Goal: Transaction & Acquisition: Obtain resource

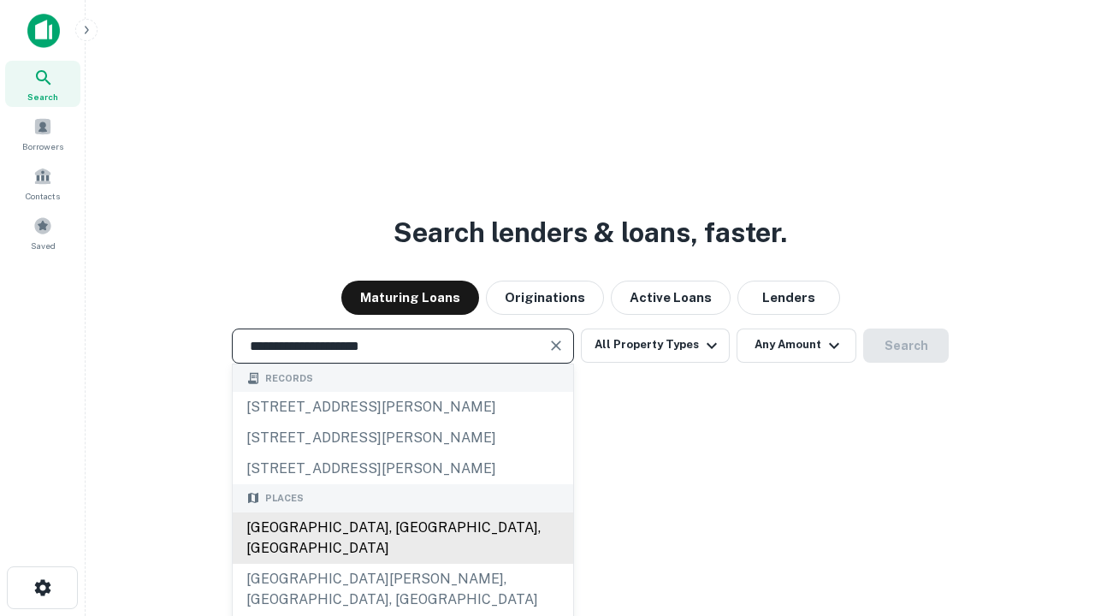
click at [402, 564] on div "[GEOGRAPHIC_DATA], [GEOGRAPHIC_DATA], [GEOGRAPHIC_DATA]" at bounding box center [403, 537] width 340 height 51
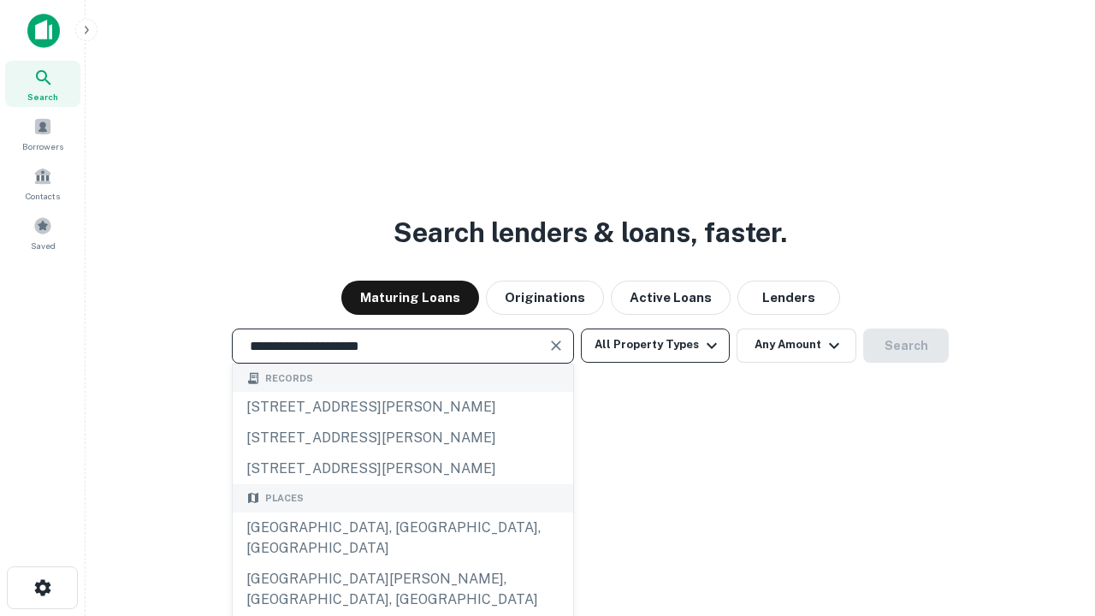
type input "**********"
click at [655, 345] on button "All Property Types" at bounding box center [655, 345] width 149 height 34
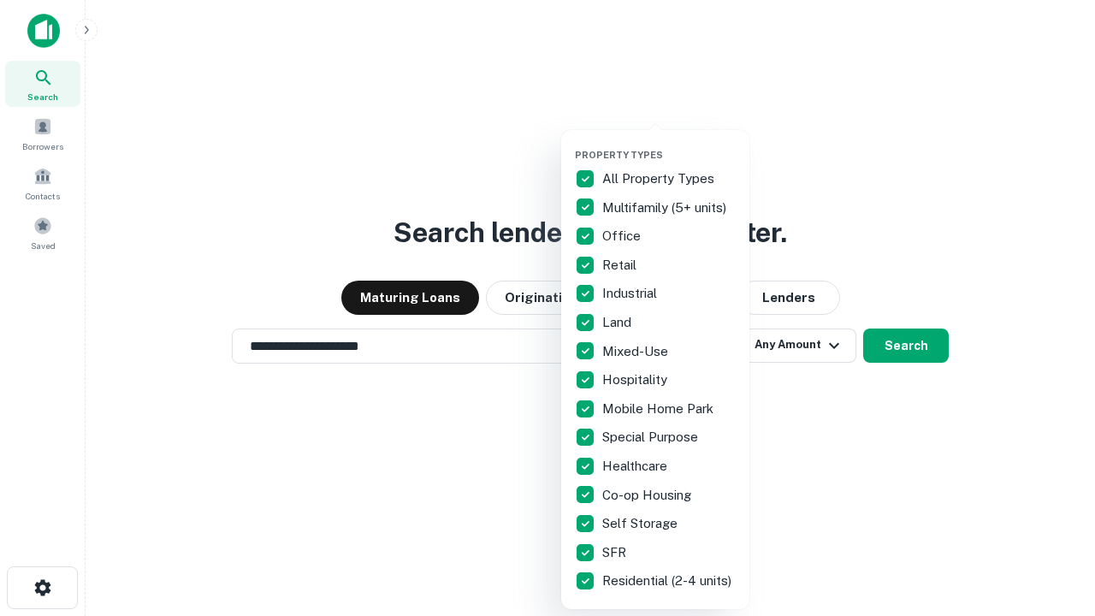
click at [669, 144] on button "button" at bounding box center [669, 144] width 188 height 1
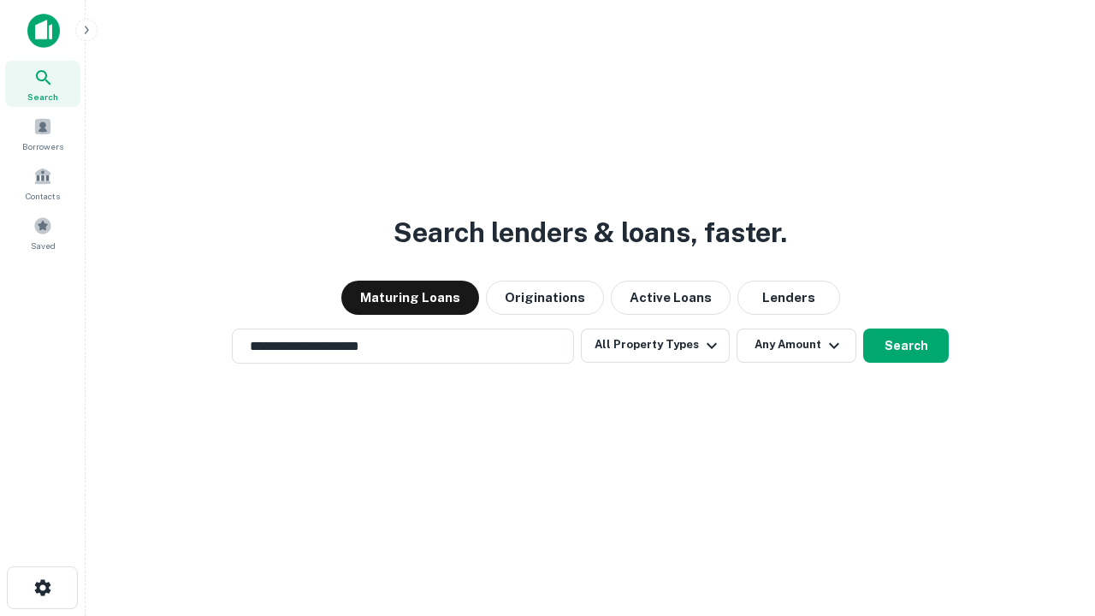
scroll to position [27, 0]
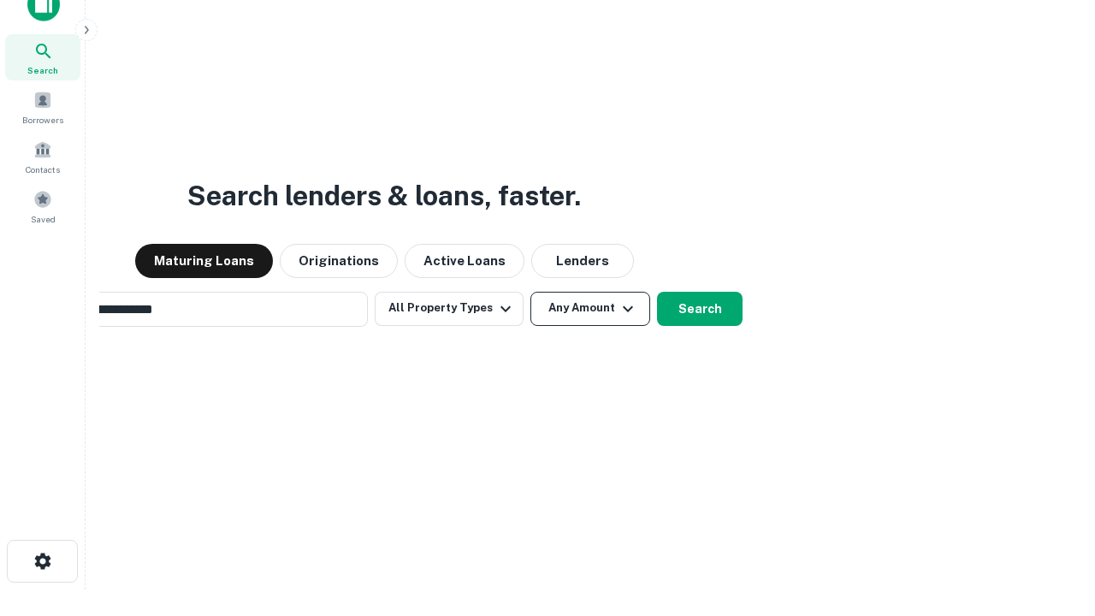
click at [530, 292] on button "Any Amount" at bounding box center [590, 309] width 120 height 34
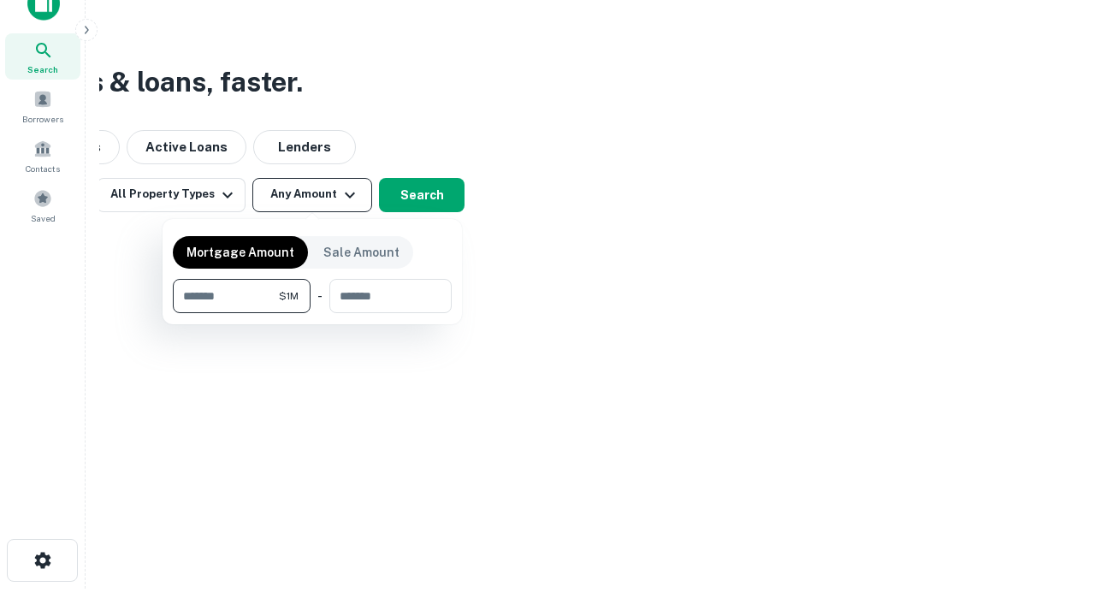
type input "*******"
click at [312, 313] on button "button" at bounding box center [312, 313] width 279 height 1
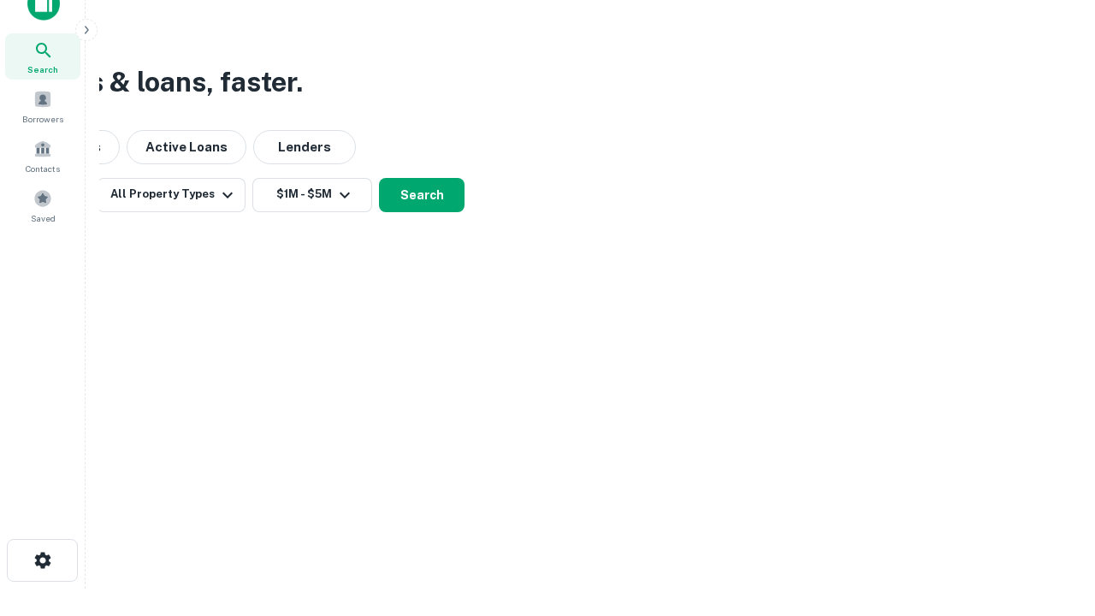
scroll to position [10, 316]
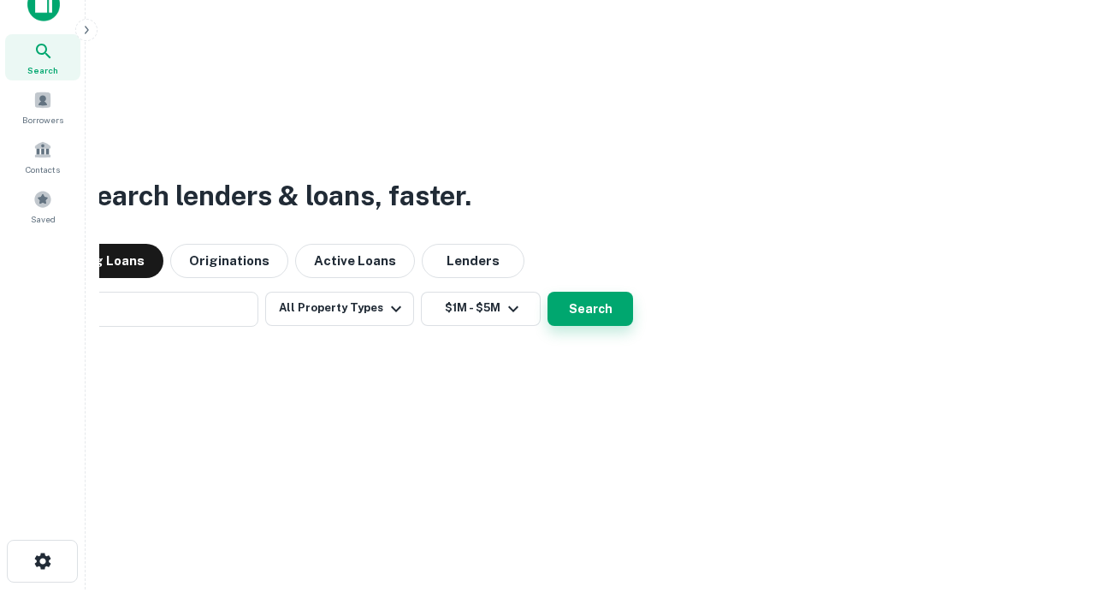
click at [547, 292] on button "Search" at bounding box center [590, 309] width 86 height 34
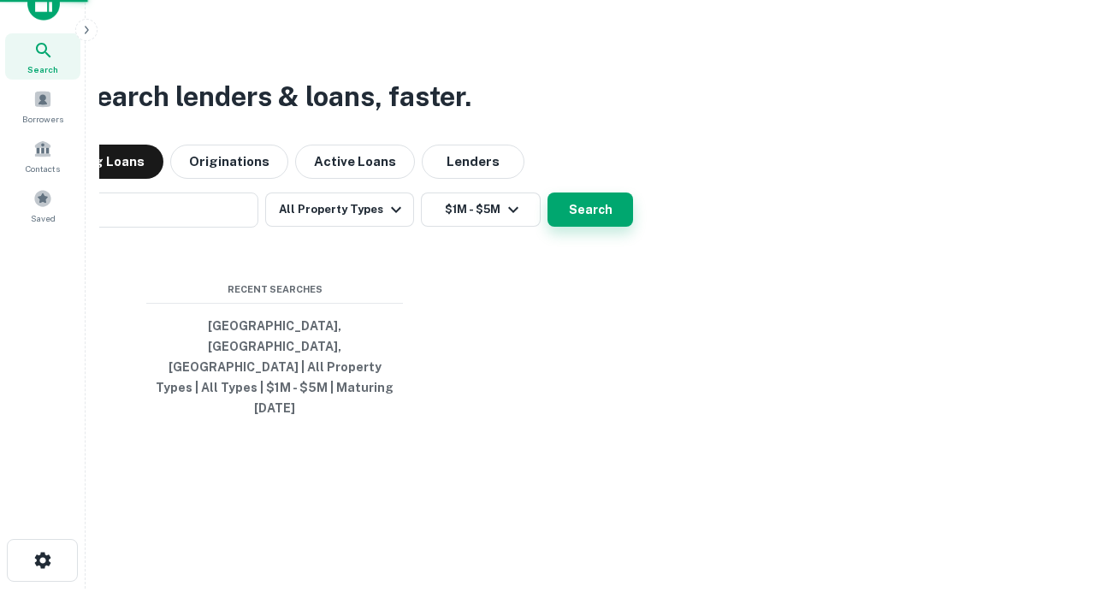
scroll to position [45, 484]
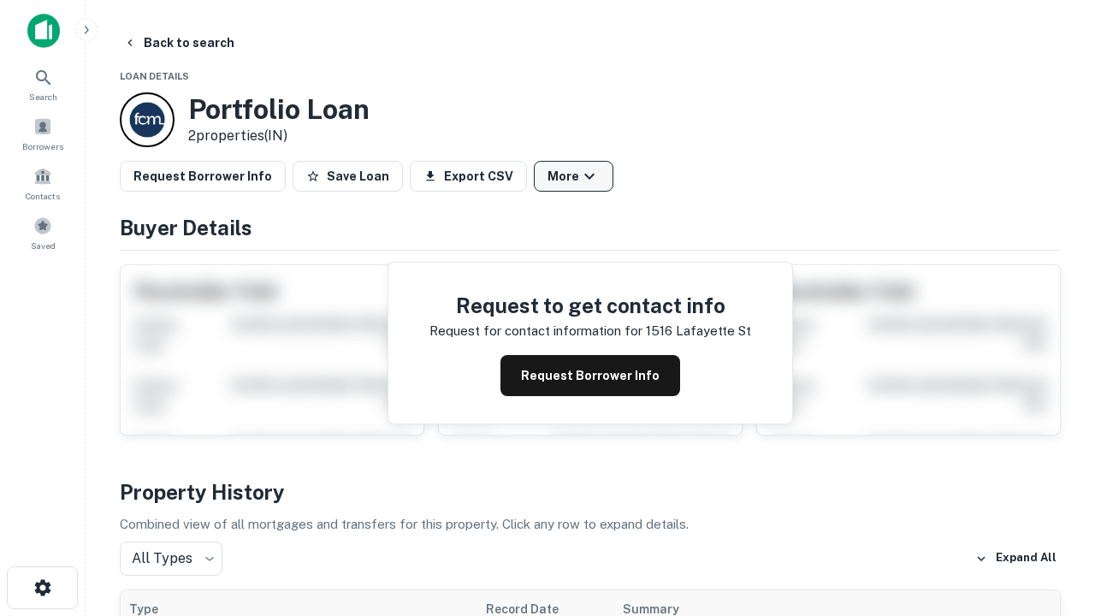
click at [573, 176] on button "More" at bounding box center [574, 176] width 80 height 31
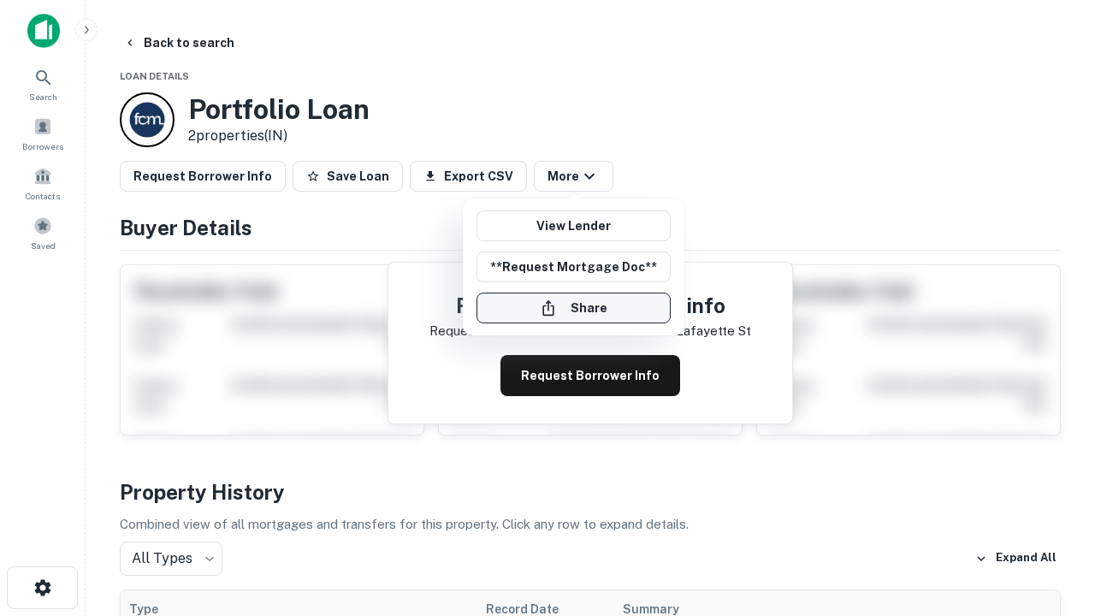
click at [573, 308] on button "Share" at bounding box center [573, 307] width 194 height 31
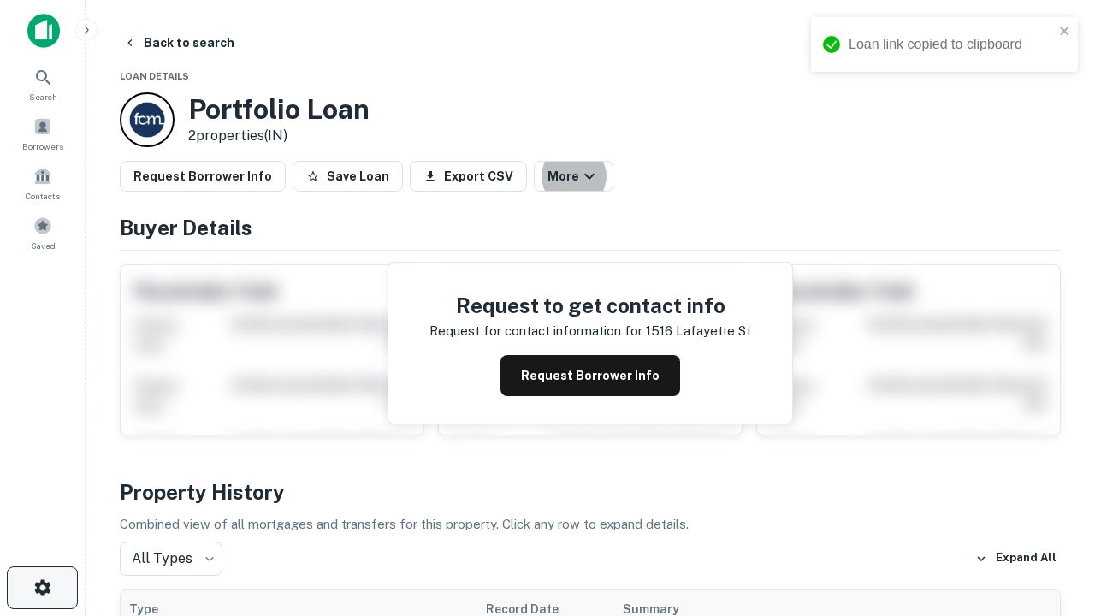
click at [42, 588] on icon "button" at bounding box center [42, 587] width 21 height 21
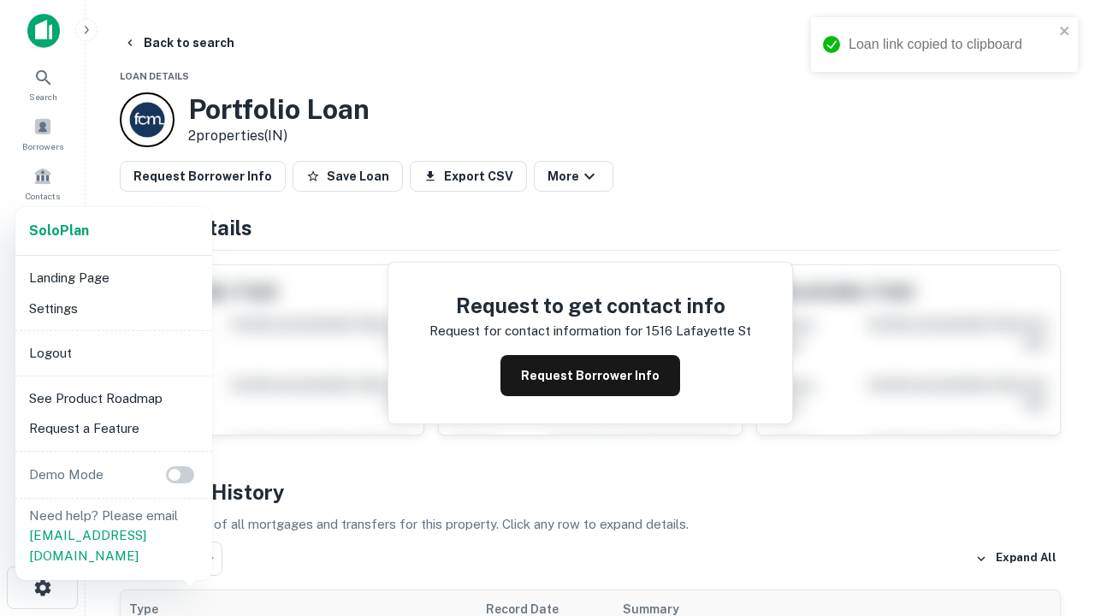
click at [113, 352] on li "Logout" at bounding box center [113, 353] width 183 height 31
